Goal: Information Seeking & Learning: Learn about a topic

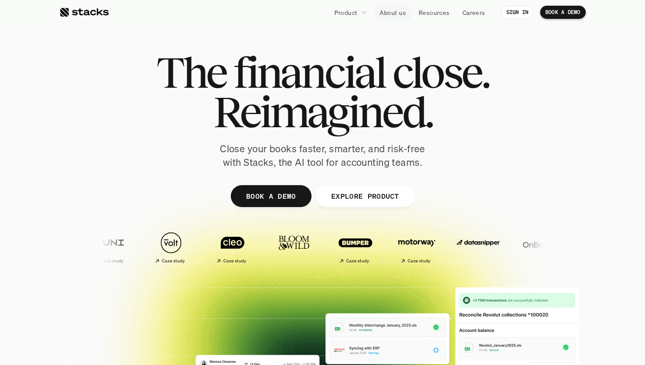
click at [393, 14] on p "About us" at bounding box center [392, 12] width 26 height 9
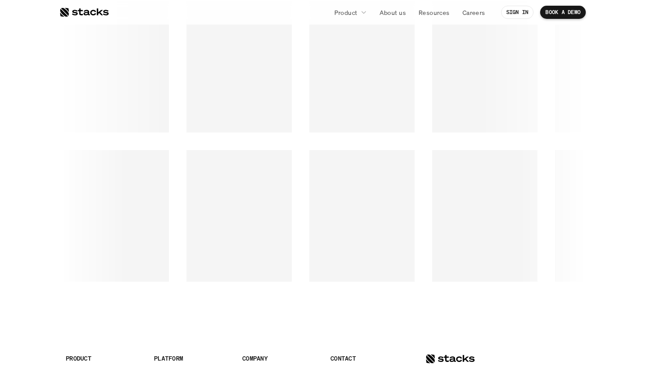
scroll to position [1521, 0]
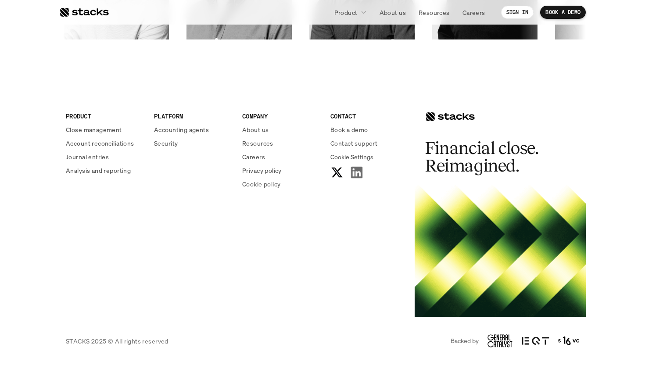
click at [354, 172] on use at bounding box center [356, 172] width 11 height 11
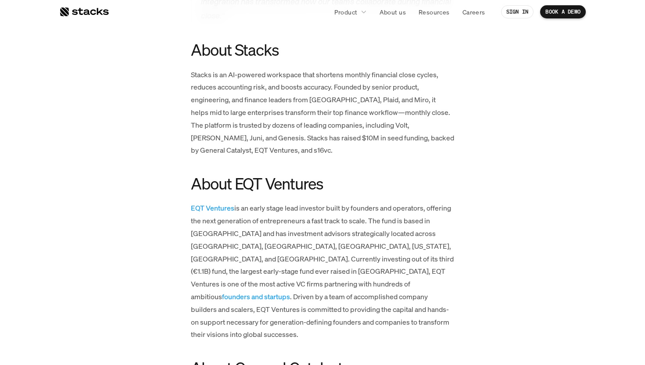
scroll to position [1820, 0]
